Goal: Task Accomplishment & Management: Manage account settings

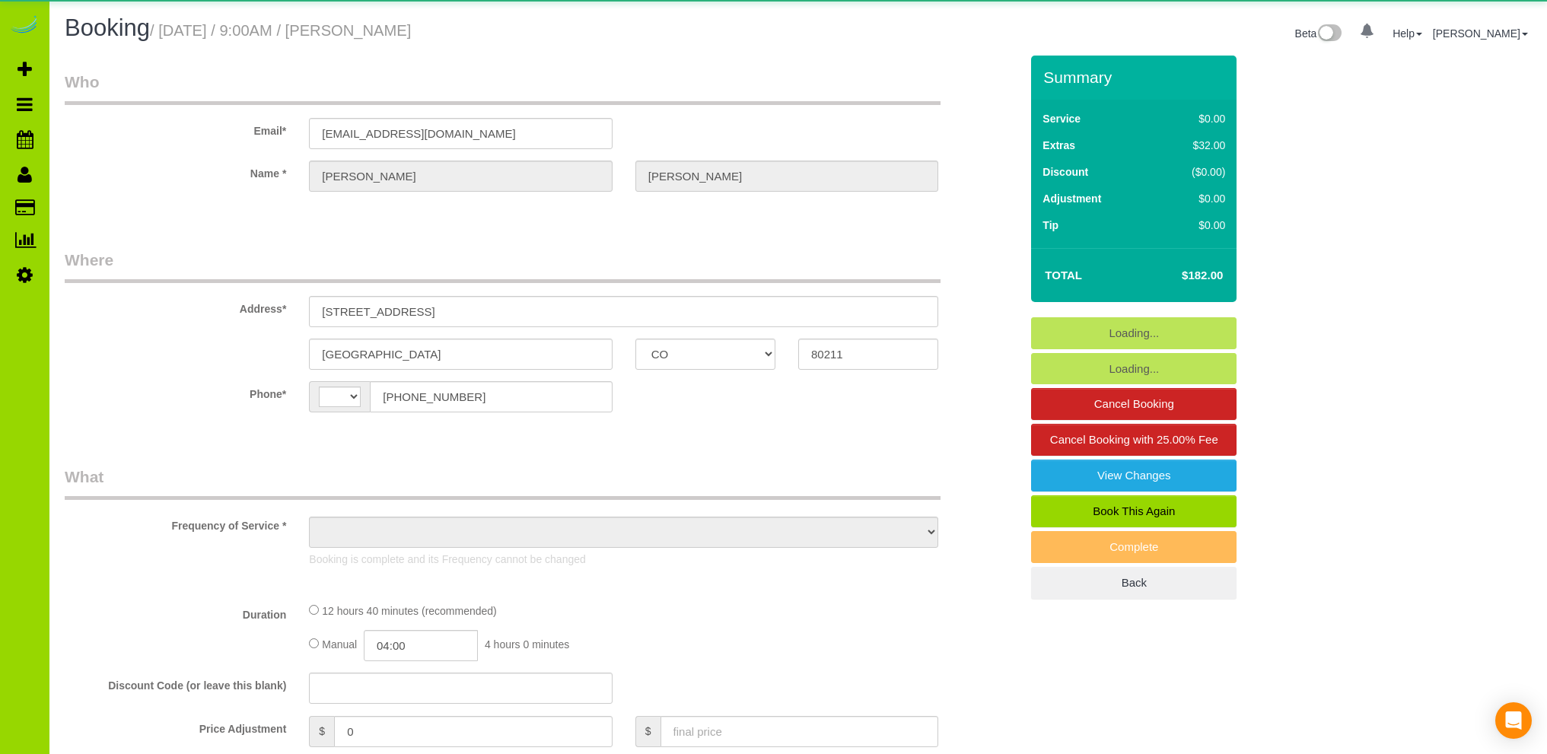
select select "CO"
select select "string:[GEOGRAPHIC_DATA]"
select select "object:1229"
select select "string:fspay-46a42d06-d14a-4fab-9ec2-c8e1d3970e8e"
select select "spot1"
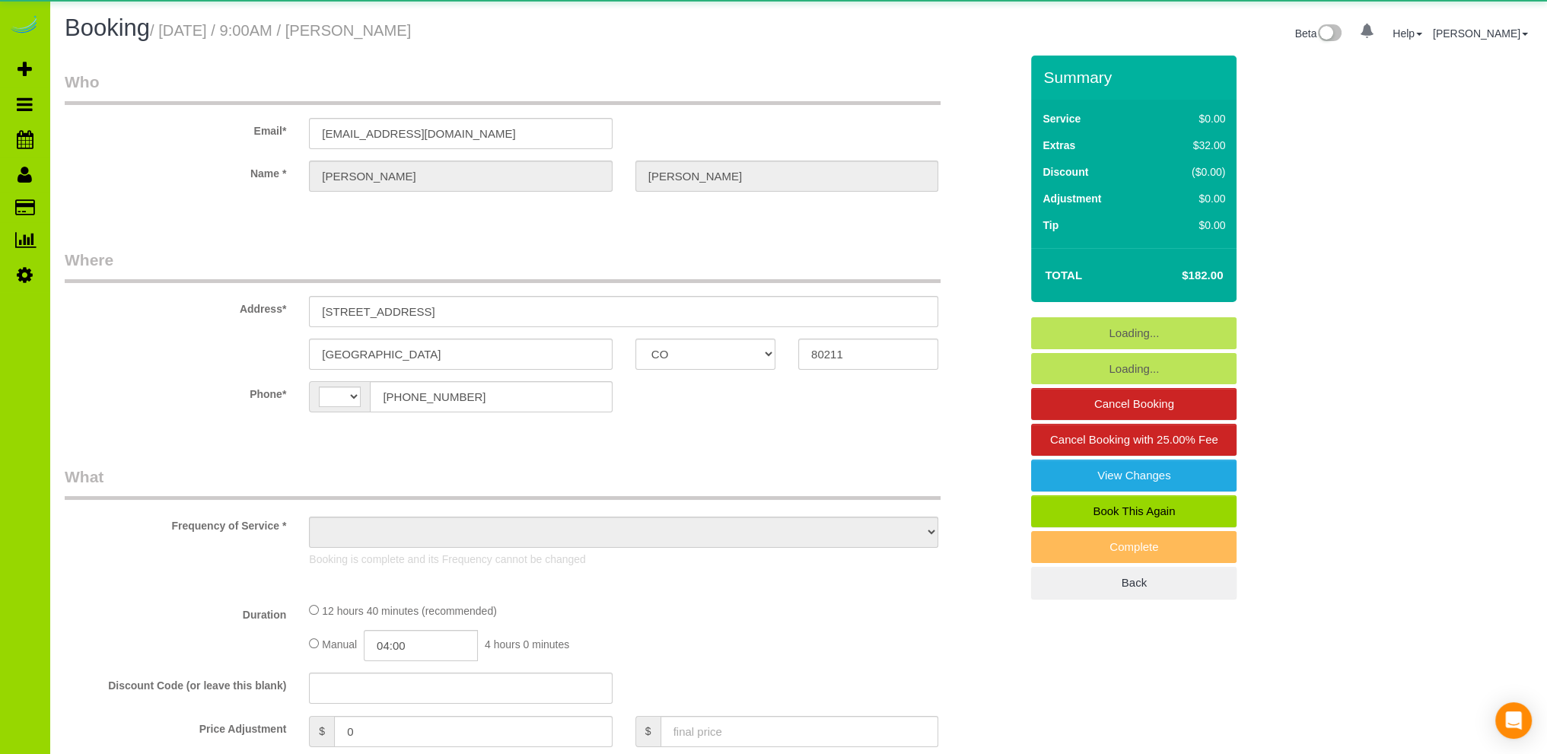
select select "number:4"
select select "number:13"
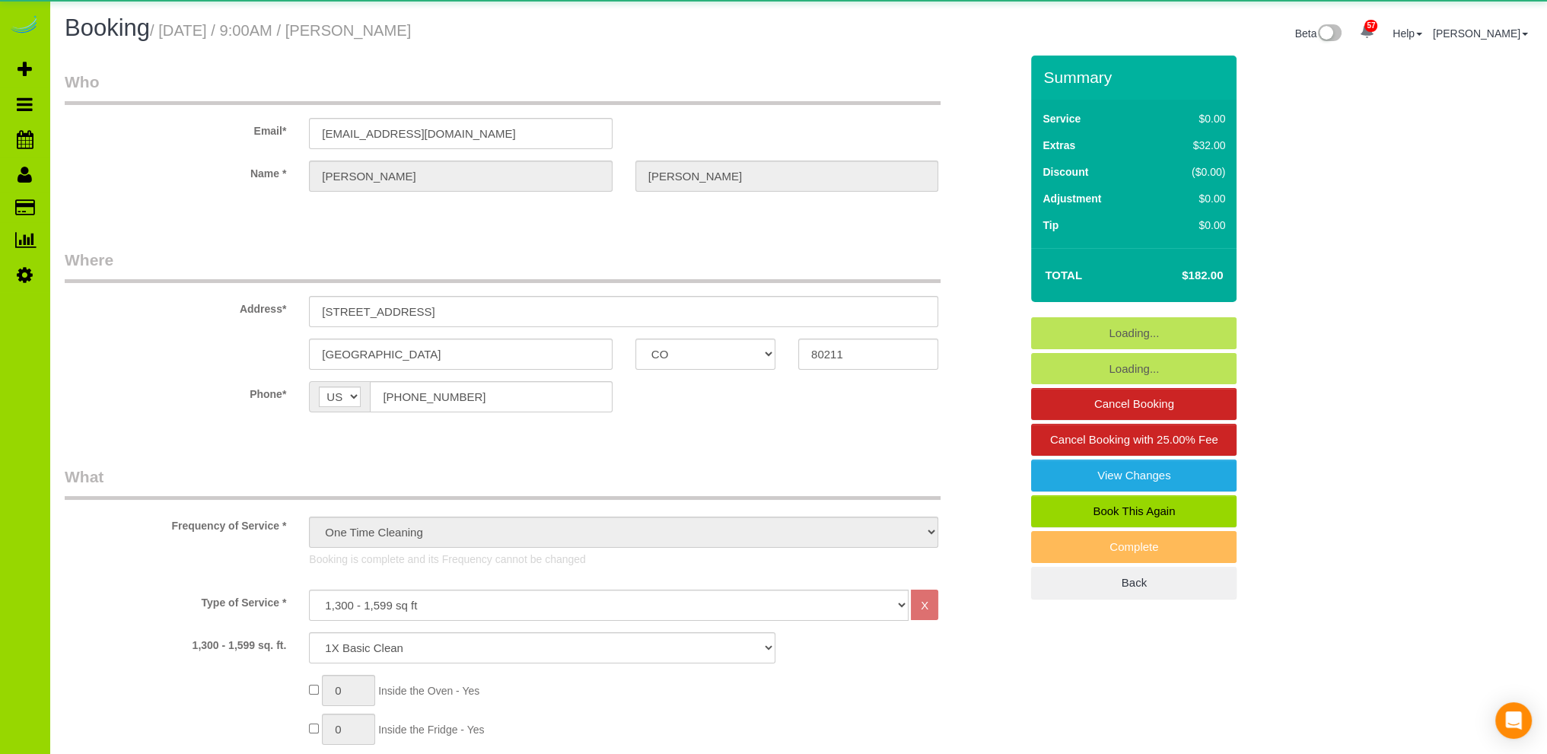
select select "4"
